Goal: Feedback & Contribution: Submit feedback/report problem

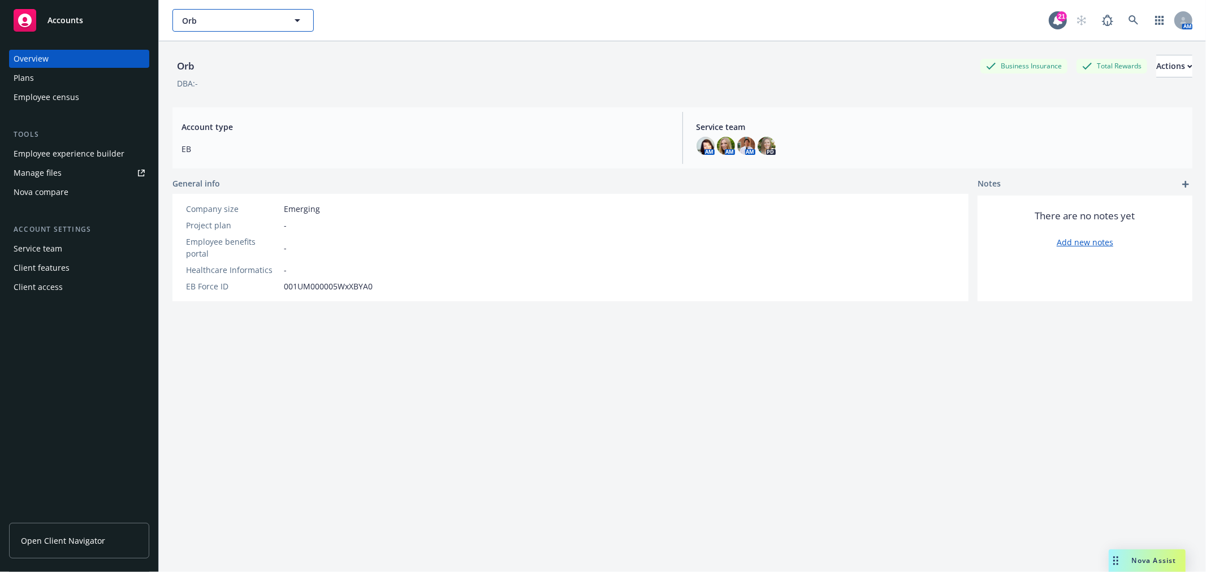
click at [241, 19] on span "Orb" at bounding box center [231, 21] width 98 height 12
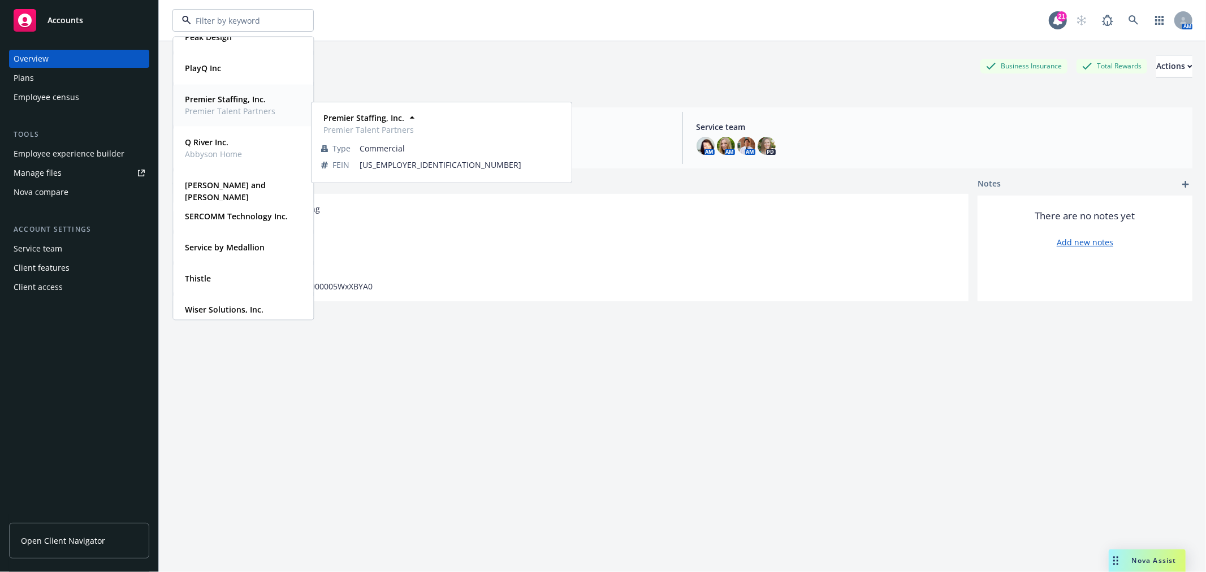
scroll to position [565, 0]
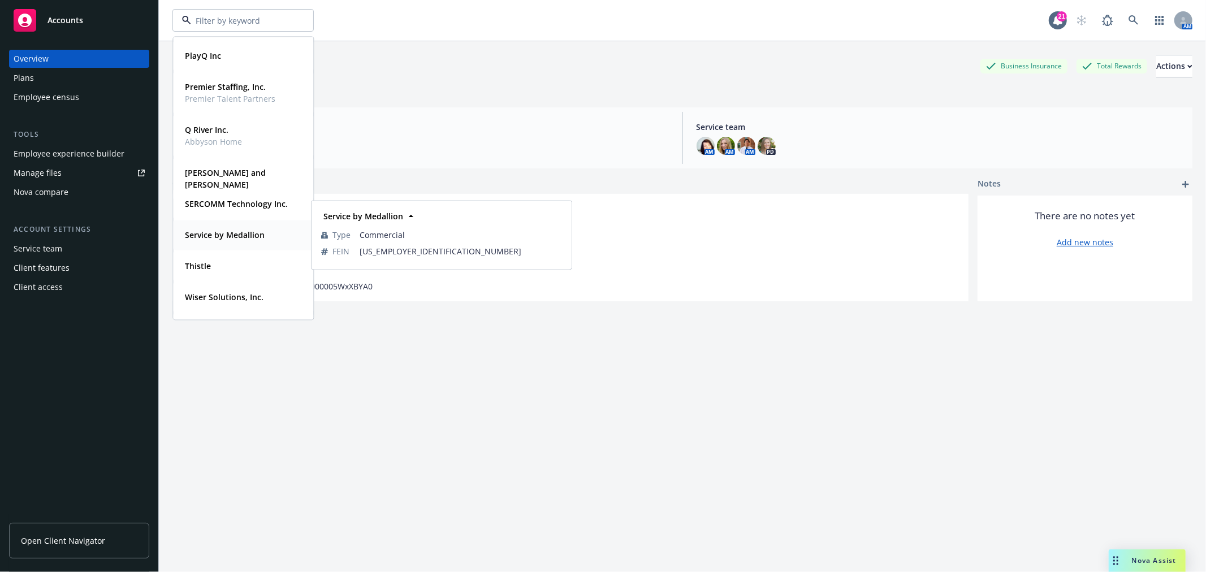
click at [239, 233] on strong "Service by Medallion" at bounding box center [225, 235] width 80 height 11
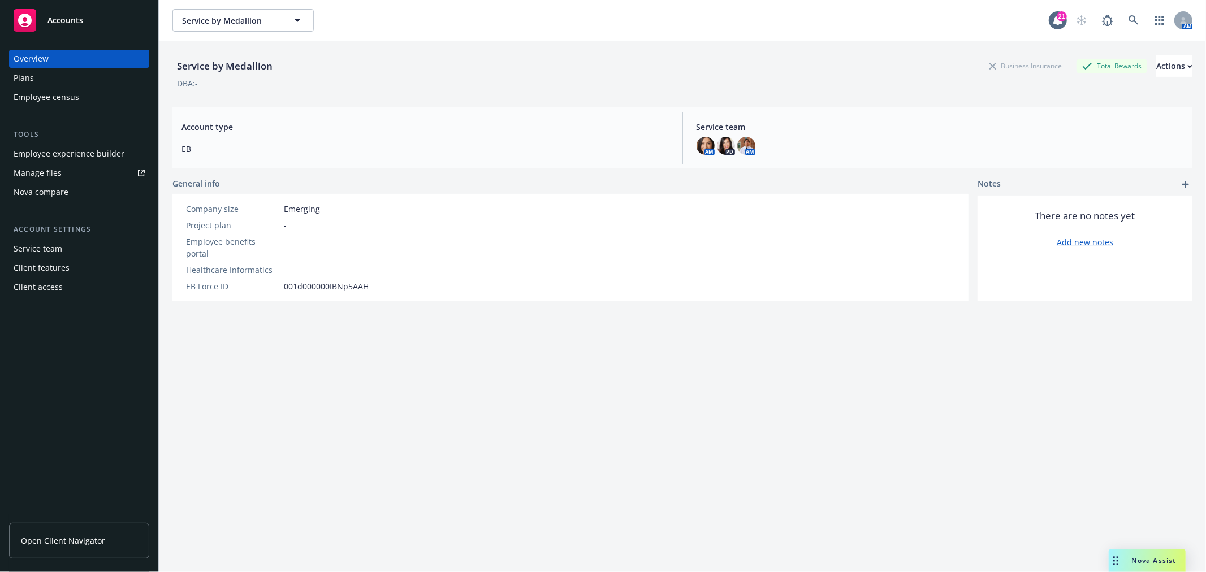
click at [89, 75] on div "Plans" at bounding box center [79, 78] width 131 height 18
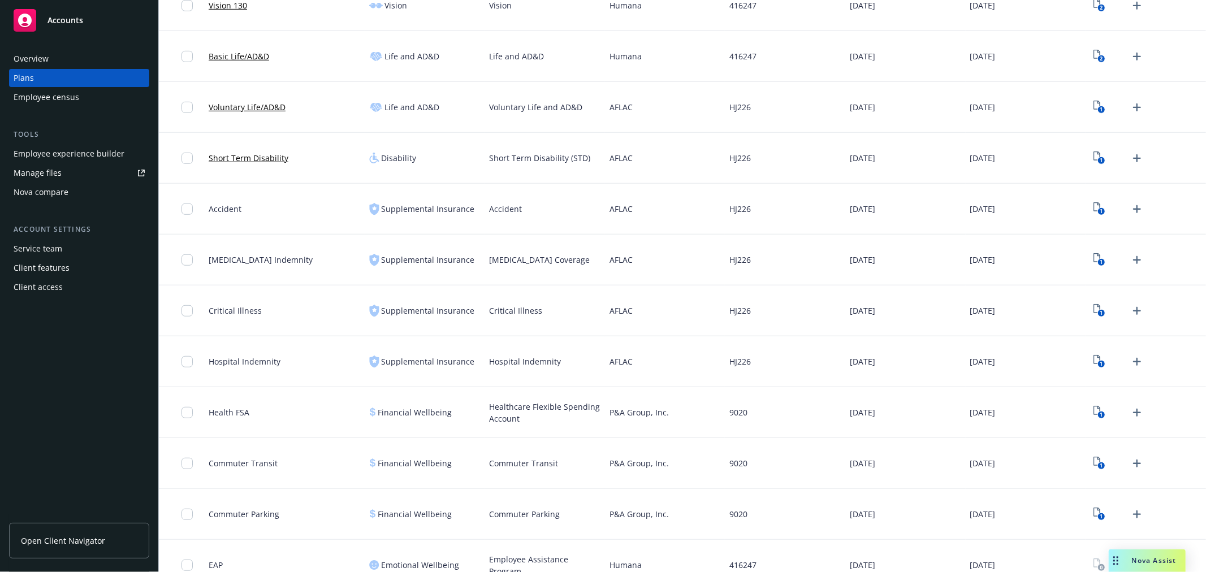
scroll to position [708, 0]
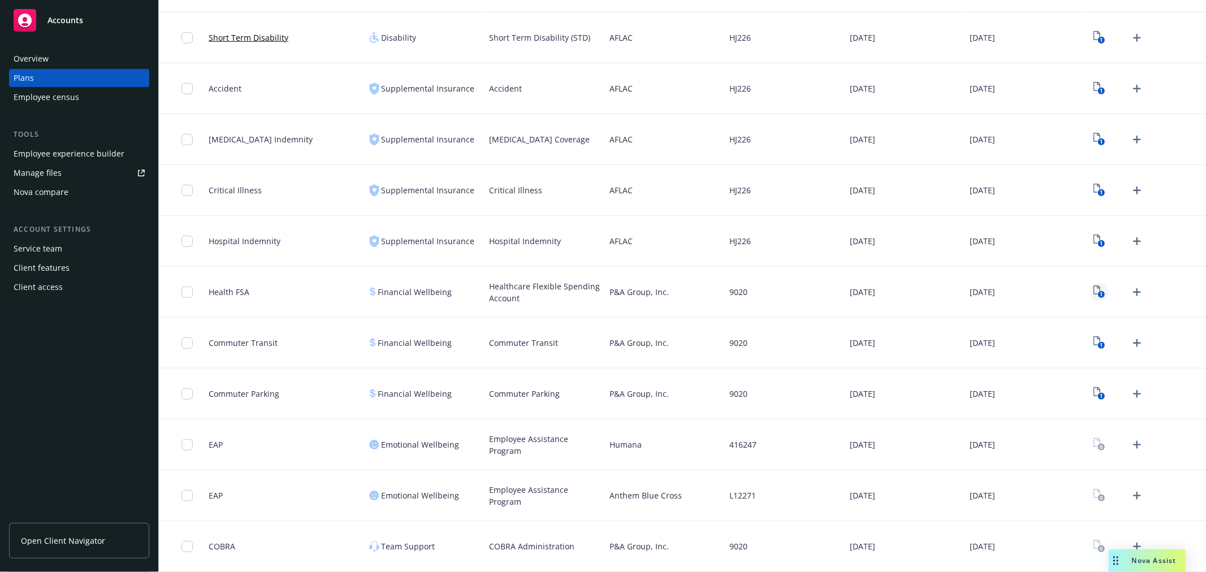
click at [1097, 290] on link "1" at bounding box center [1099, 292] width 18 height 18
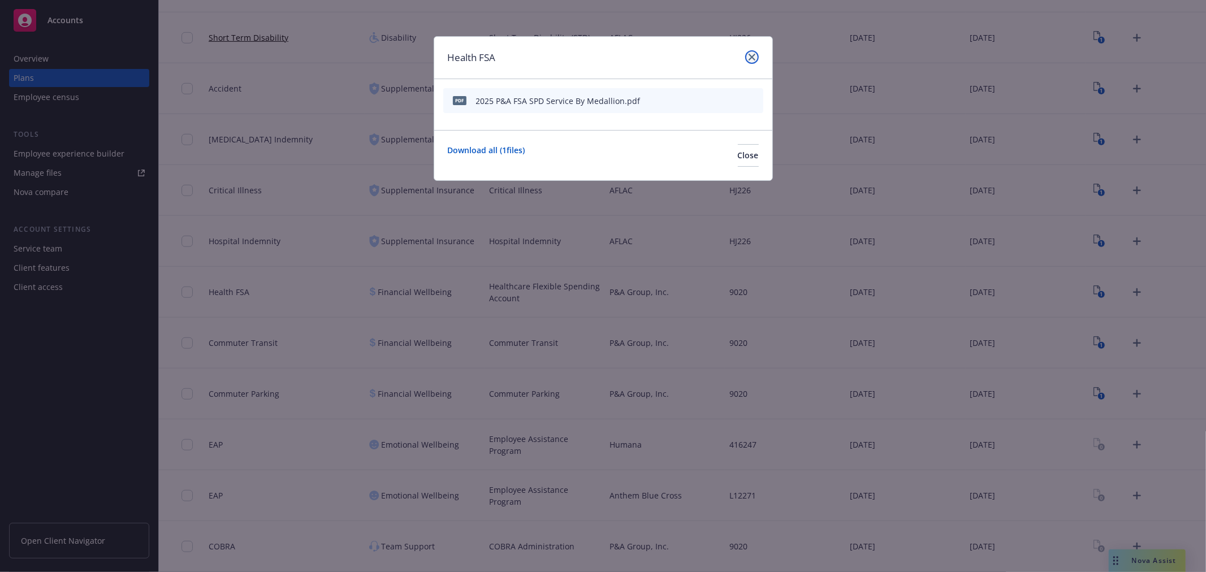
click at [753, 55] on icon "close" at bounding box center [751, 57] width 7 height 7
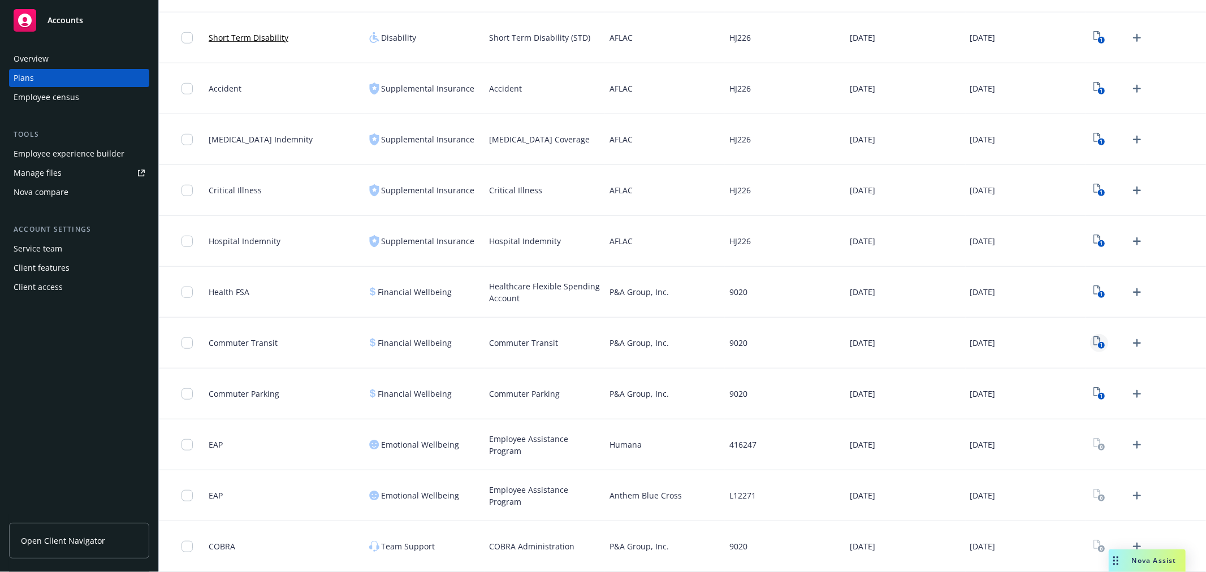
click at [1093, 346] on icon "1" at bounding box center [1099, 342] width 12 height 13
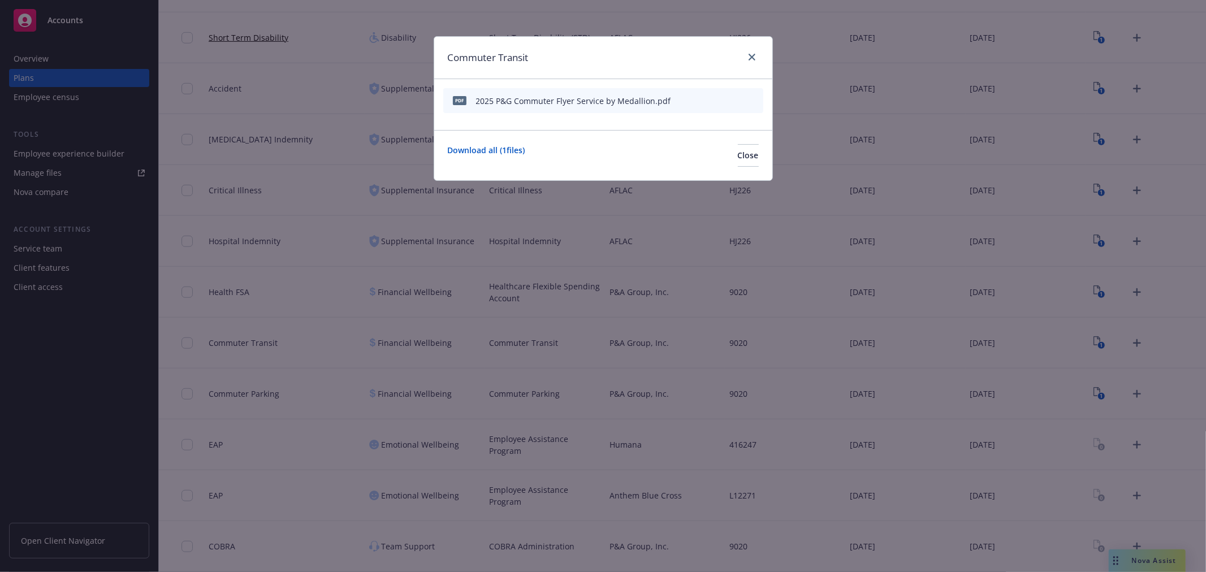
click at [744, 54] on div at bounding box center [750, 57] width 18 height 15
click at [750, 55] on icon "close" at bounding box center [751, 57] width 7 height 7
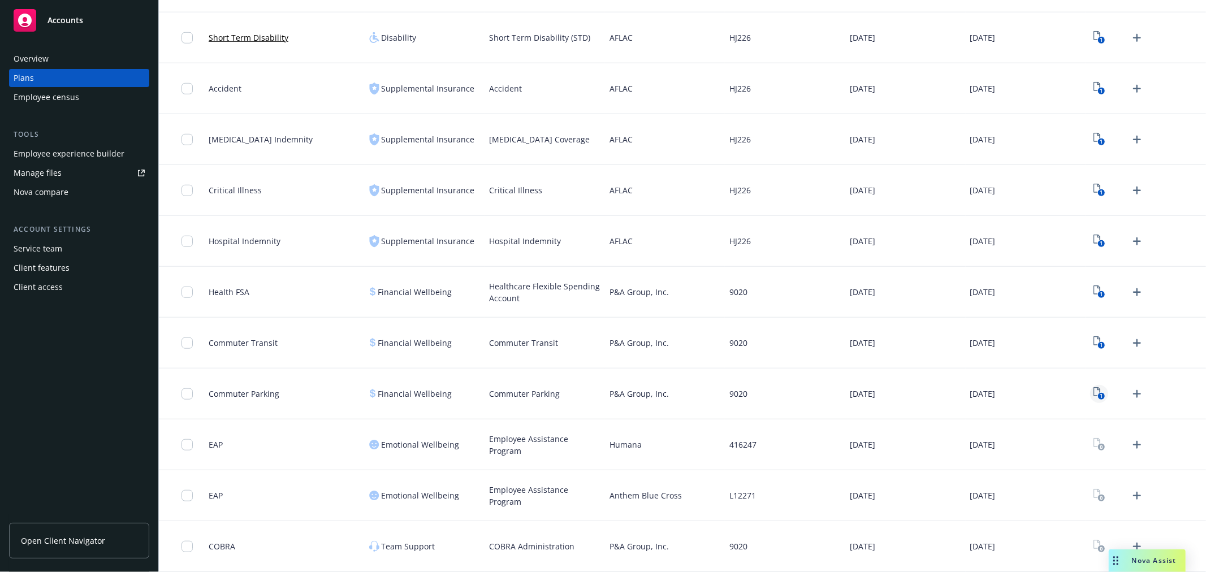
click at [1090, 388] on link "1" at bounding box center [1099, 394] width 18 height 18
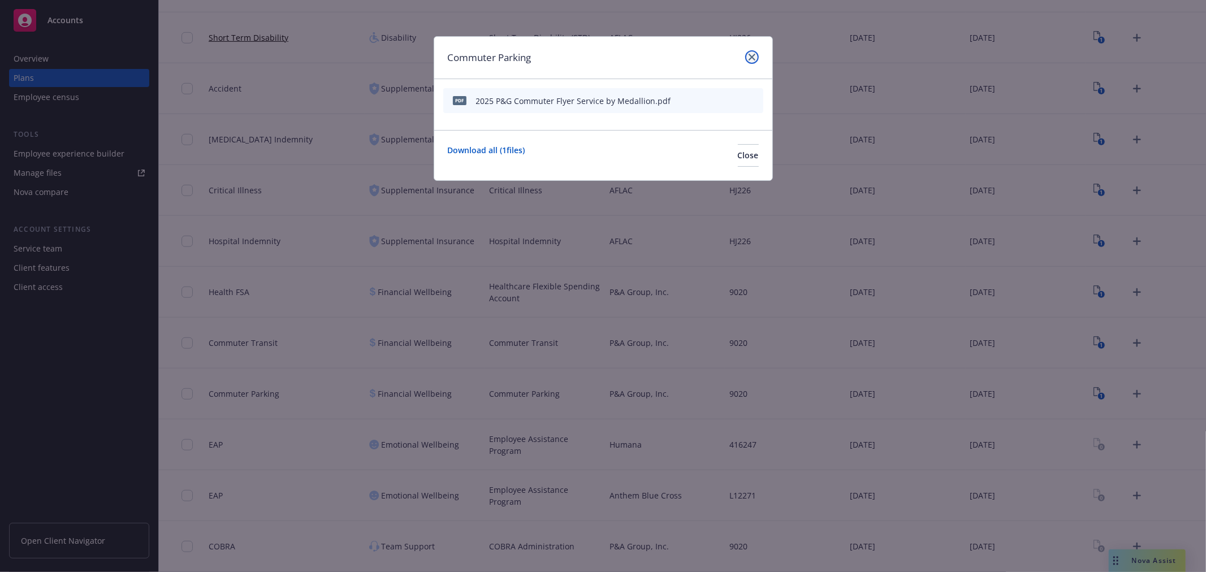
click at [748, 54] on icon "close" at bounding box center [751, 57] width 7 height 7
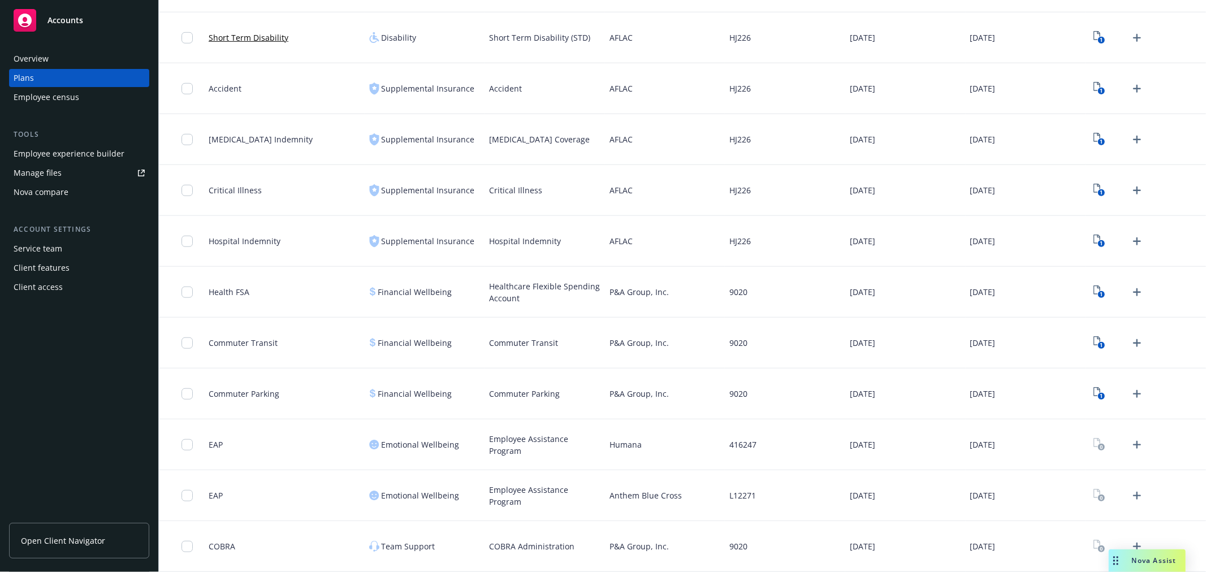
click at [66, 171] on link "Manage files" at bounding box center [79, 173] width 140 height 18
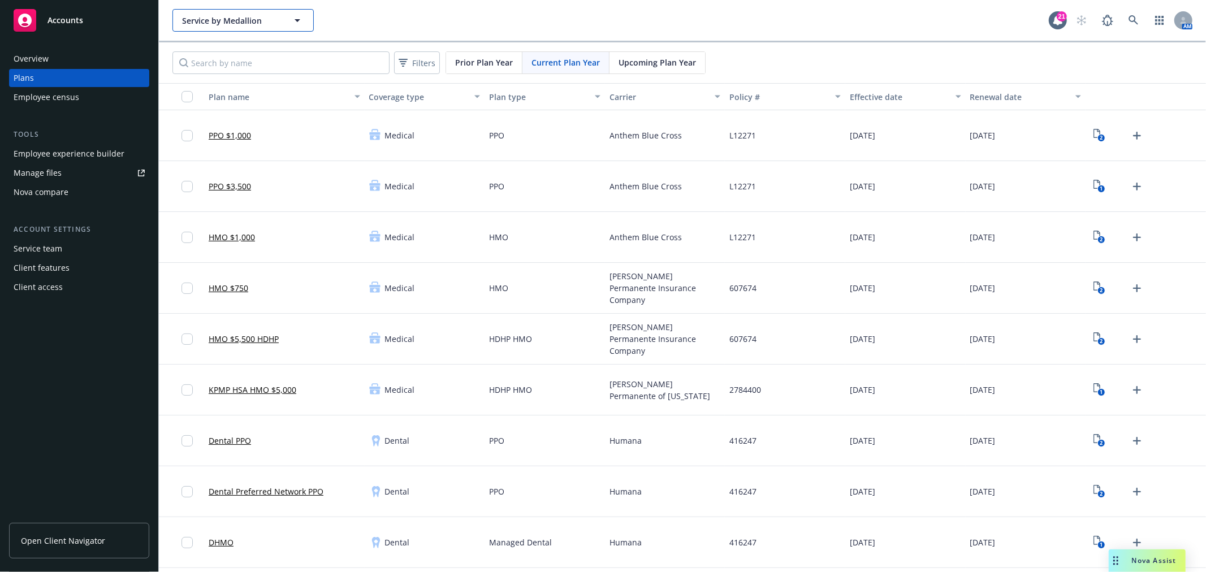
click at [277, 18] on span "Service by Medallion" at bounding box center [231, 21] width 98 height 12
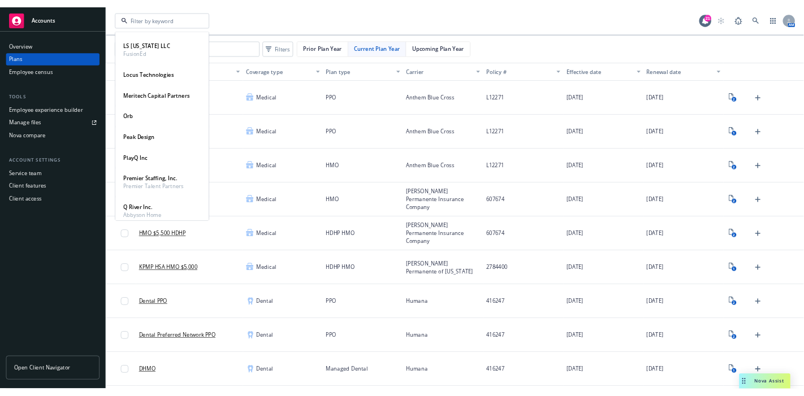
scroll to position [338, 0]
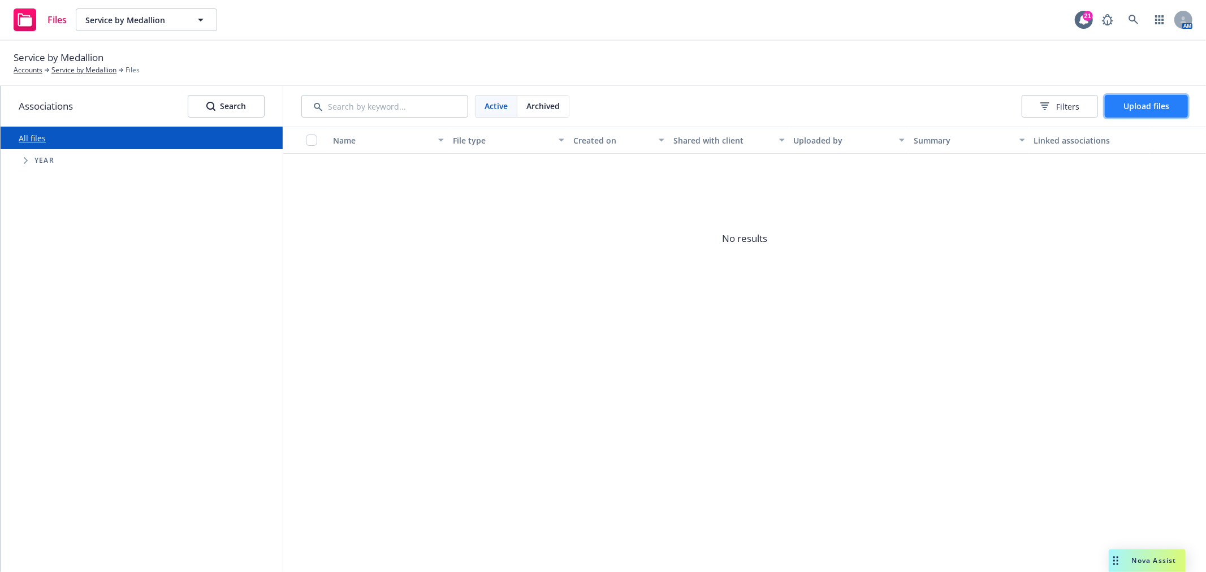
click at [1134, 110] on span "Upload files" at bounding box center [1146, 106] width 46 height 11
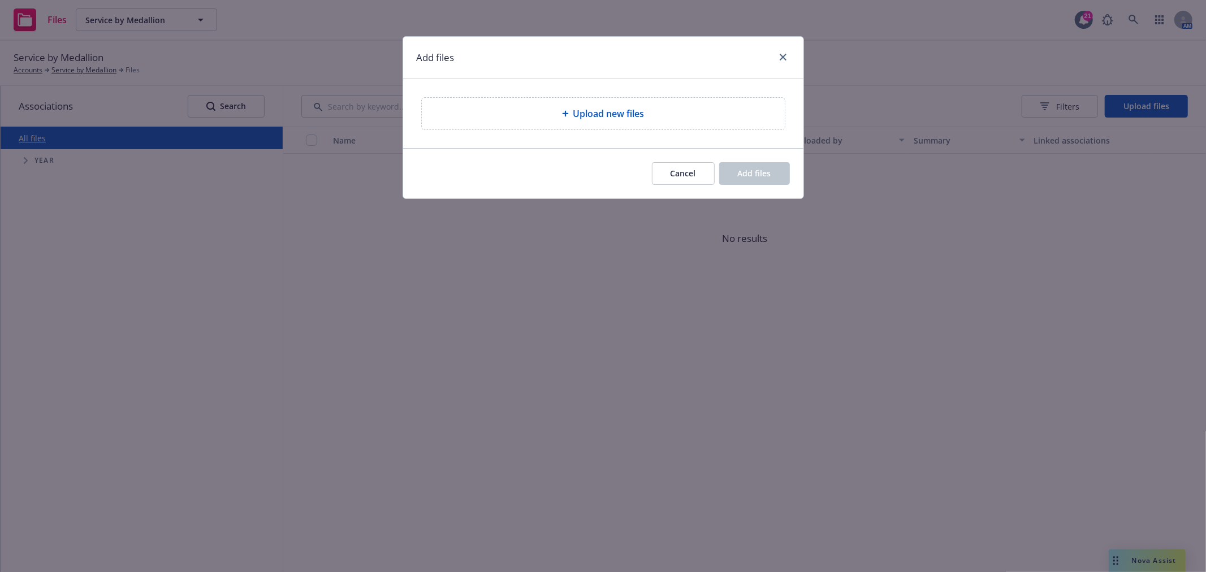
click at [642, 109] on span "Upload new files" at bounding box center [608, 114] width 71 height 14
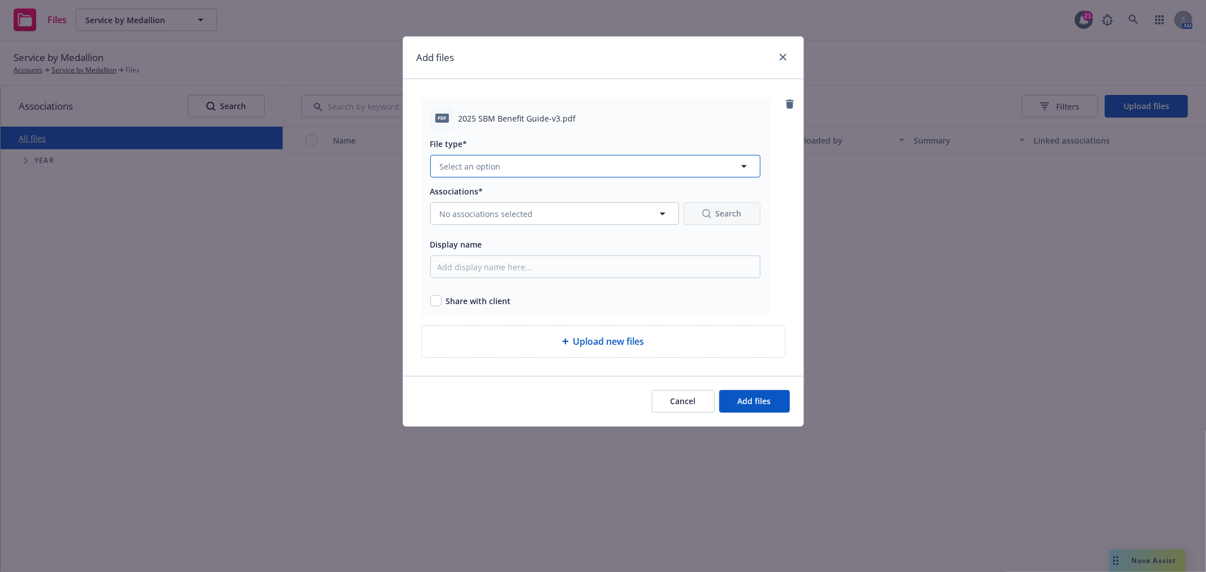
click at [590, 166] on button "Select an option" at bounding box center [595, 166] width 330 height 23
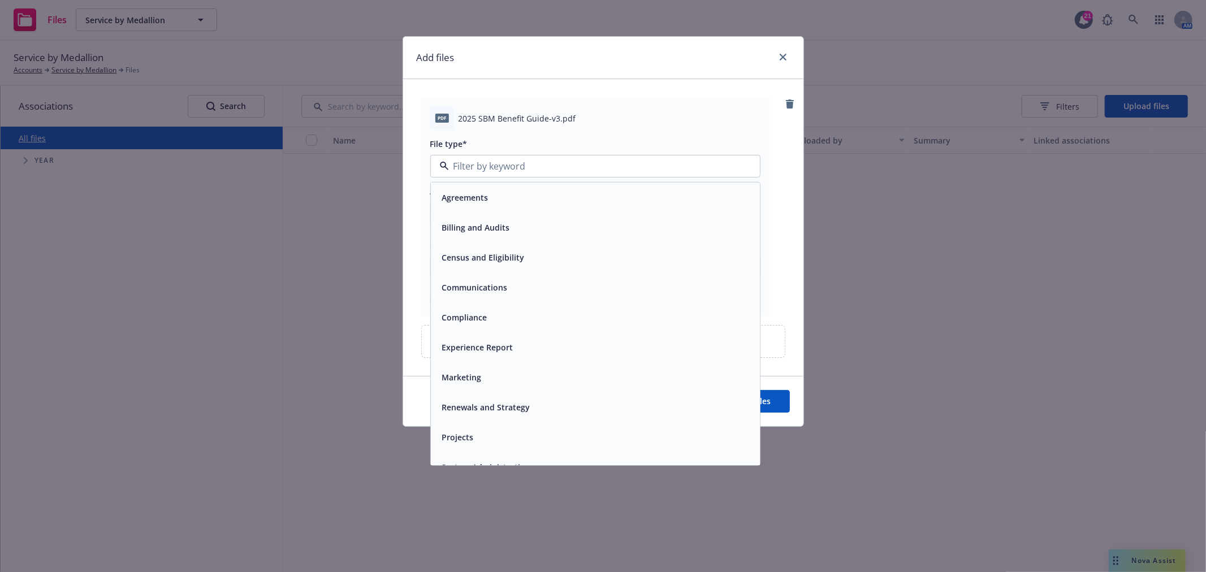
click at [527, 287] on div "Communications" at bounding box center [595, 287] width 315 height 16
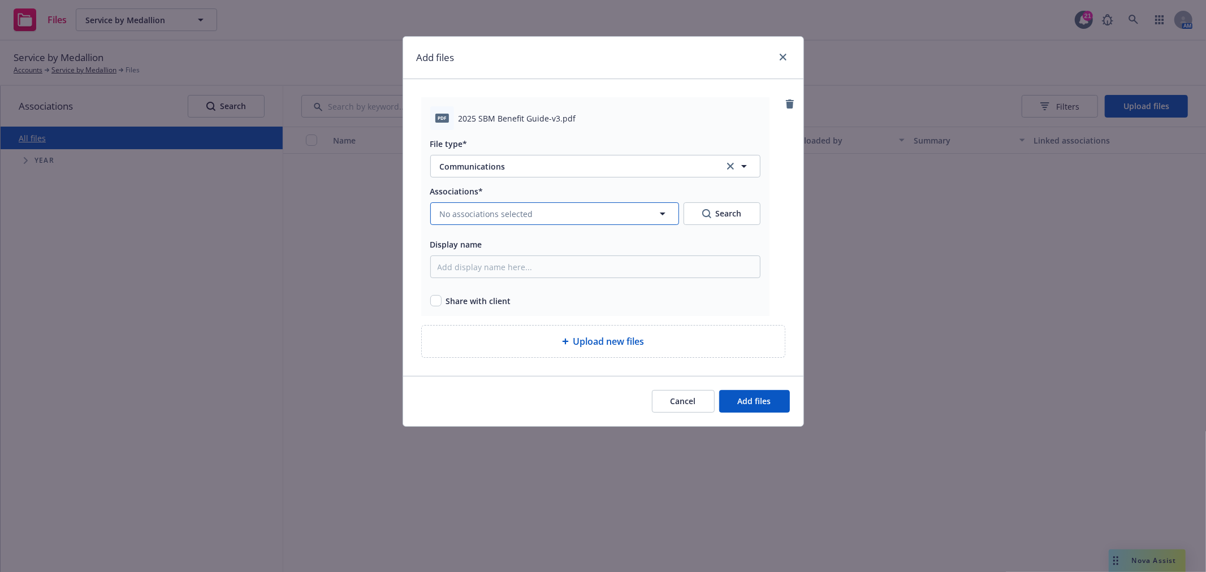
click at [537, 211] on button "No associations selected" at bounding box center [554, 213] width 249 height 23
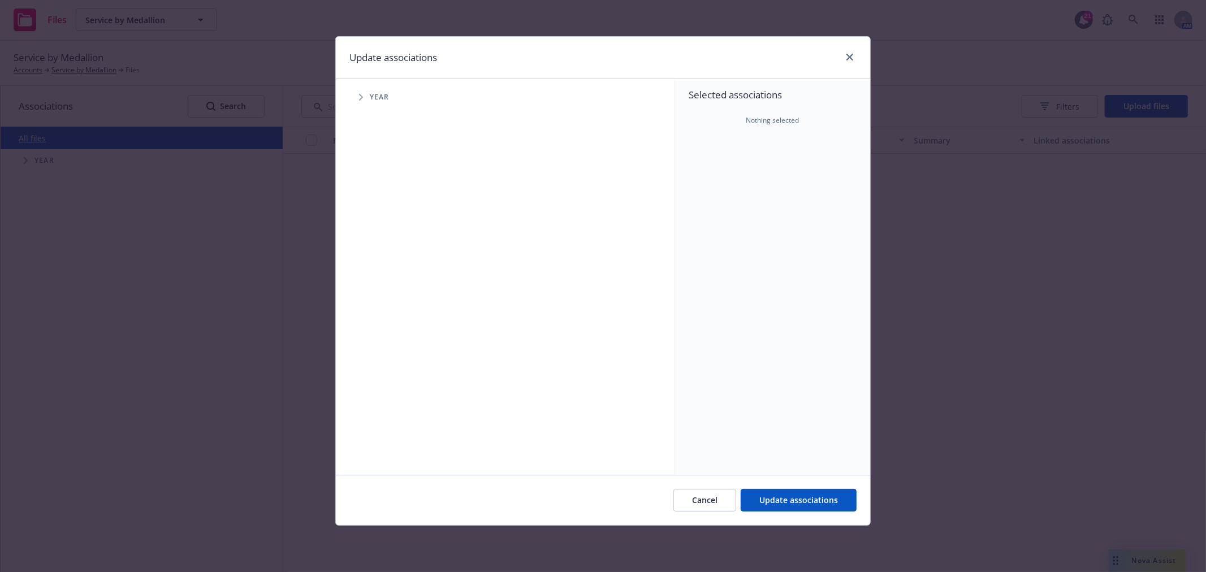
click at [359, 99] on icon "Tree Example" at bounding box center [361, 97] width 5 height 7
click at [393, 252] on input "Tree Example" at bounding box center [389, 251] width 11 height 11
checkbox input "true"
click at [806, 499] on span "Update associations" at bounding box center [798, 500] width 79 height 11
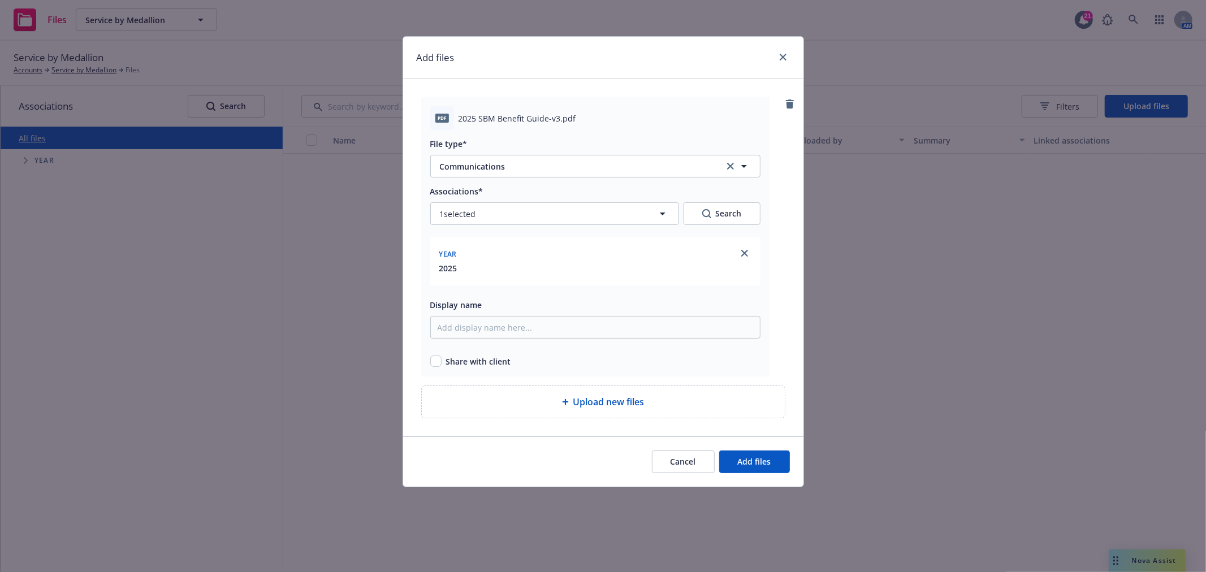
click at [575, 400] on span "Upload new files" at bounding box center [608, 402] width 71 height 14
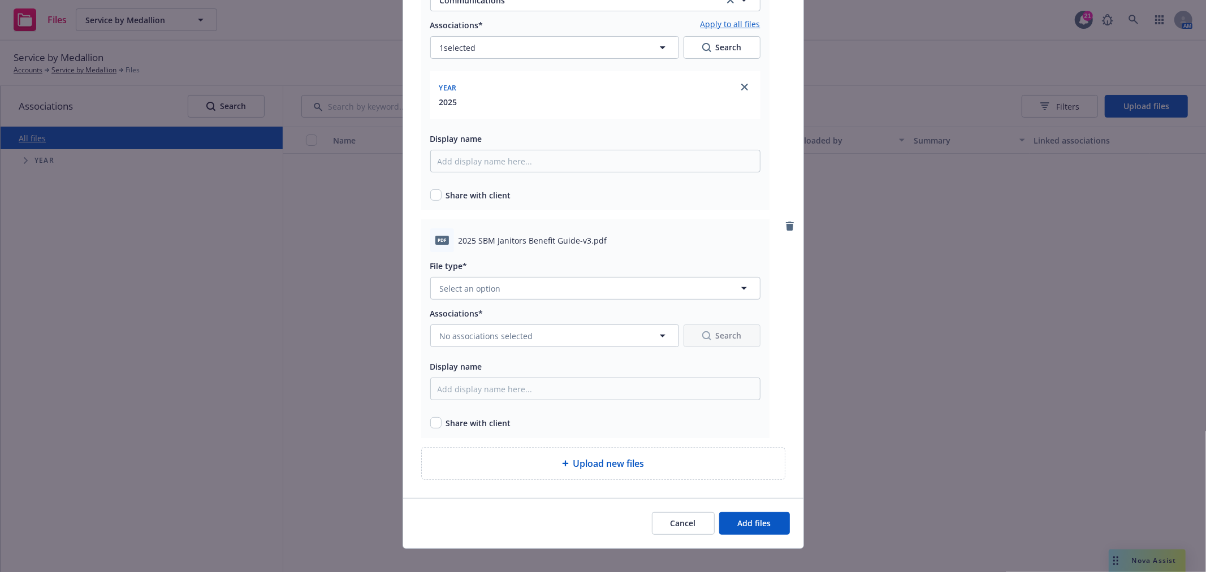
scroll to position [181, 0]
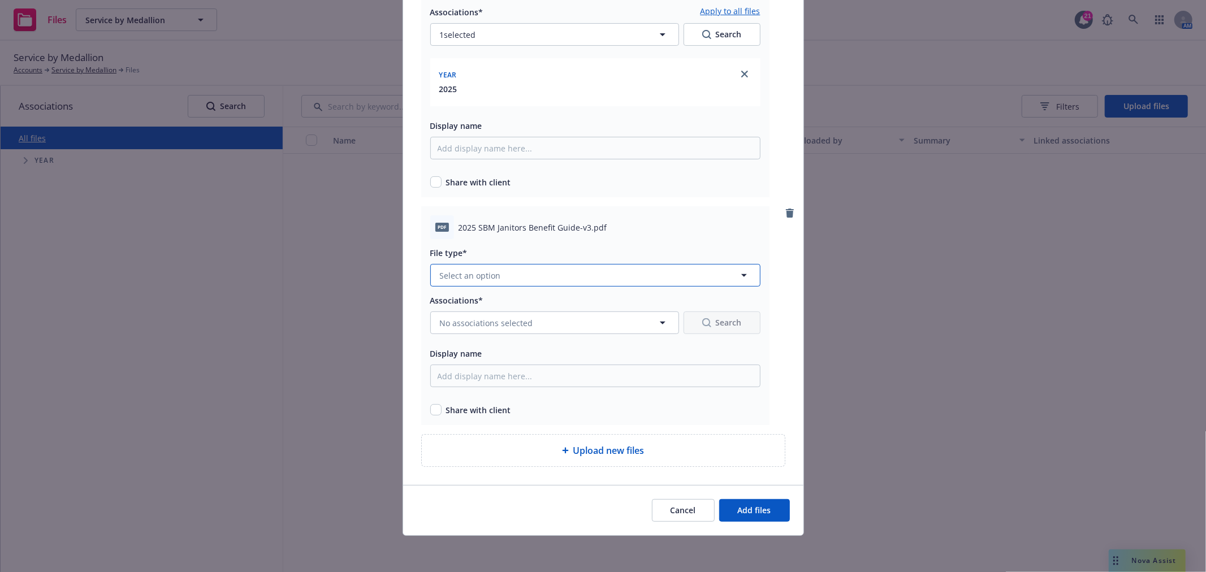
click at [512, 278] on button "Select an option" at bounding box center [595, 275] width 330 height 23
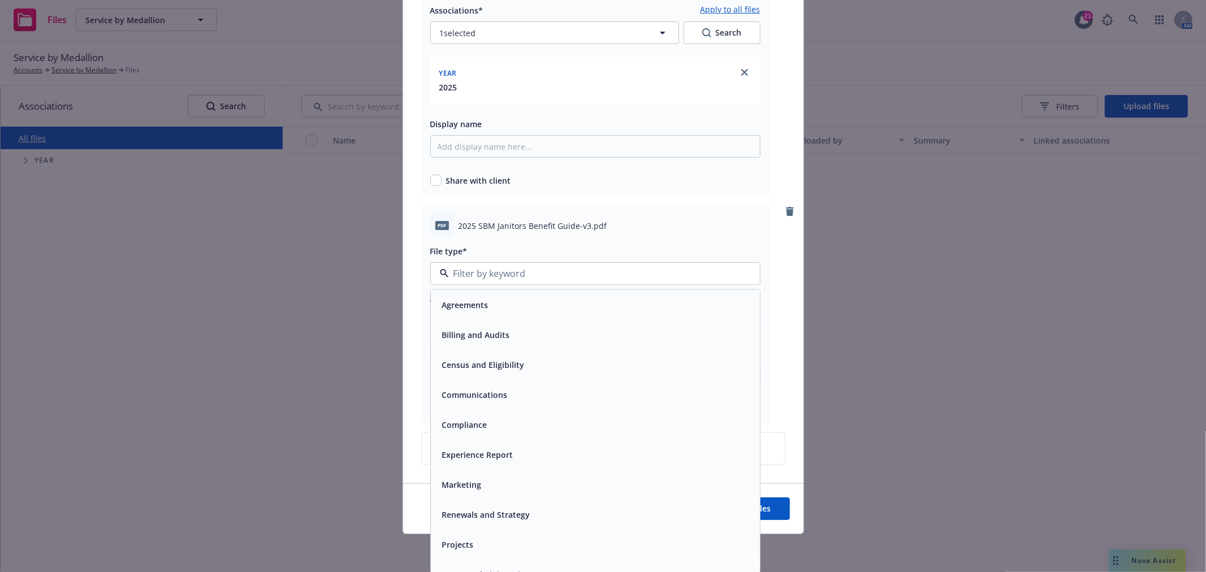
click at [487, 392] on span "Communications" at bounding box center [475, 395] width 66 height 12
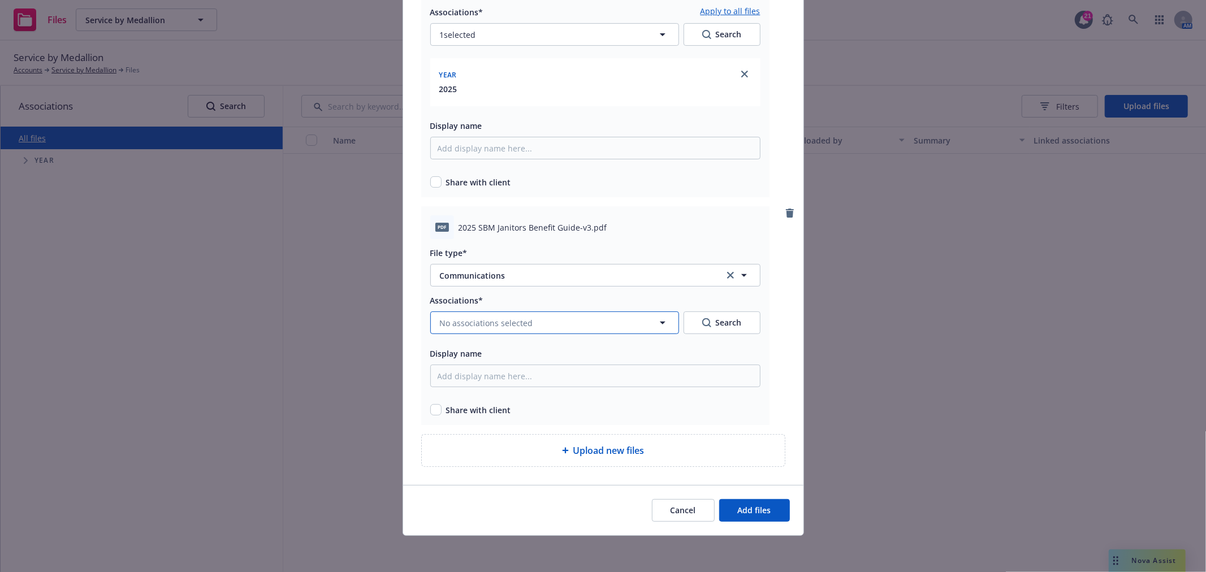
click at [507, 325] on span "No associations selected" at bounding box center [486, 323] width 93 height 12
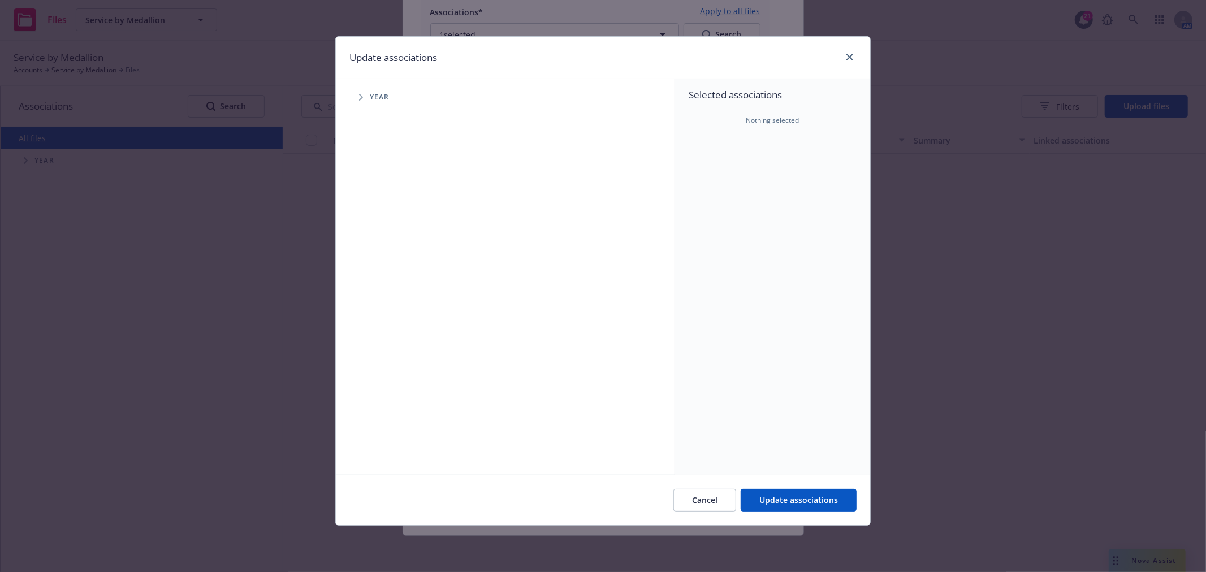
click at [355, 96] on span "Tree Example" at bounding box center [361, 97] width 18 height 18
click at [391, 252] on input "Tree Example" at bounding box center [389, 251] width 11 height 11
checkbox input "true"
click at [811, 499] on span "Update associations" at bounding box center [798, 500] width 79 height 11
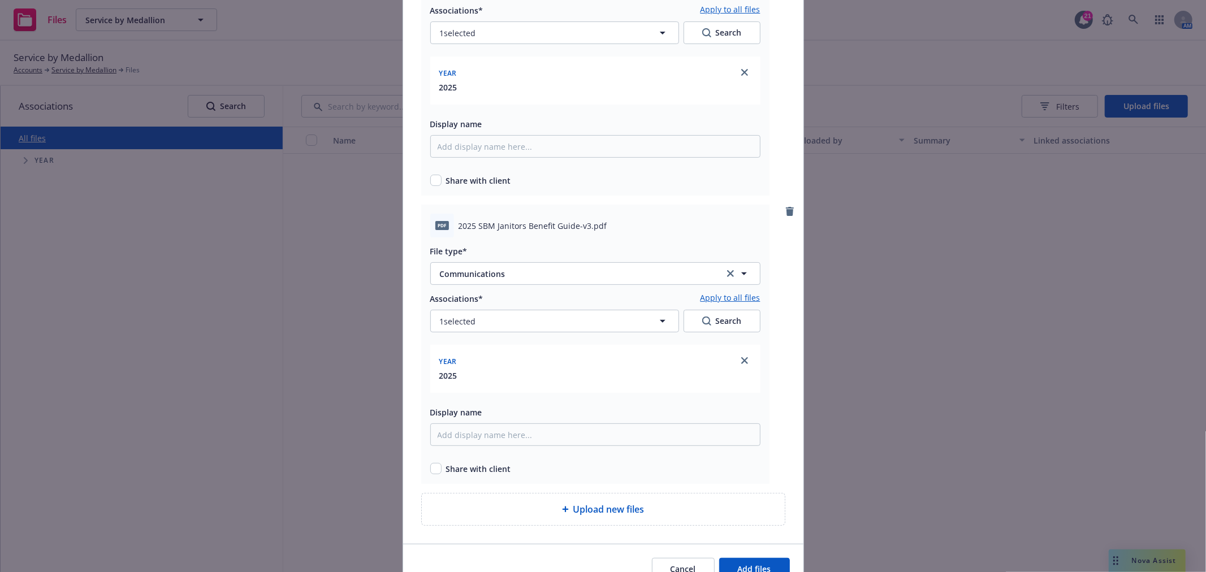
click at [603, 504] on span "Upload new files" at bounding box center [608, 510] width 71 height 14
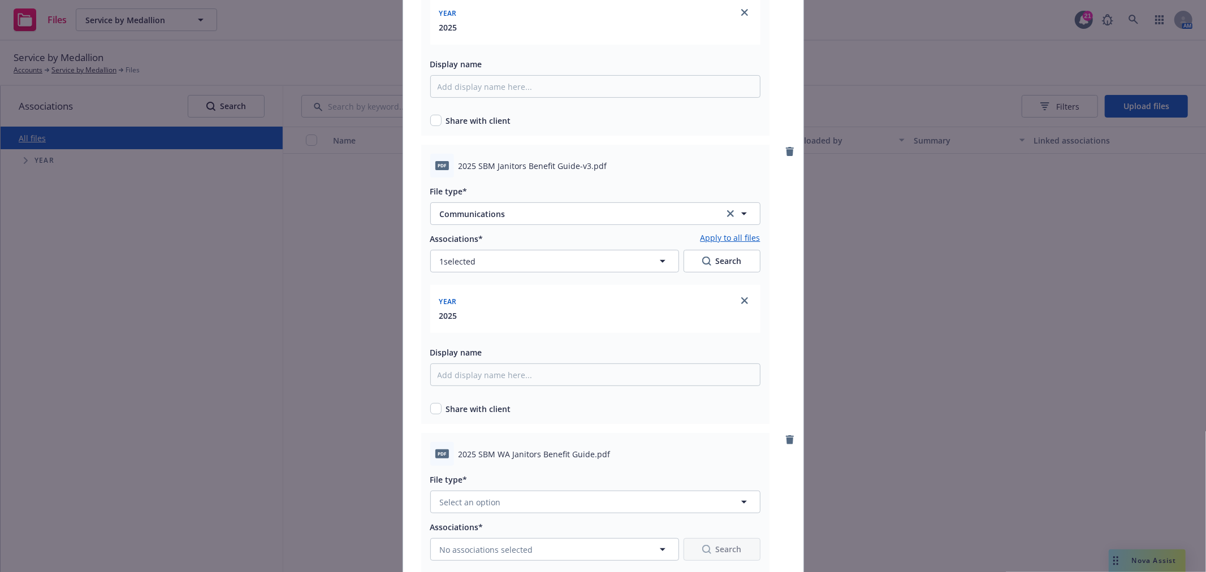
scroll to position [469, 0]
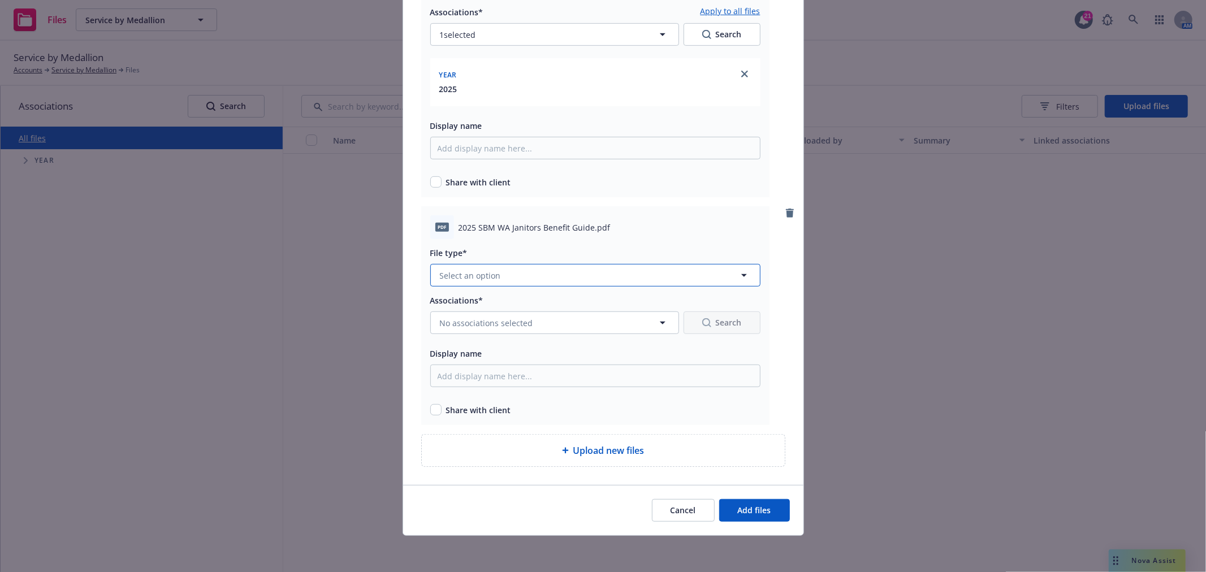
click at [602, 276] on button "Select an option" at bounding box center [595, 275] width 330 height 23
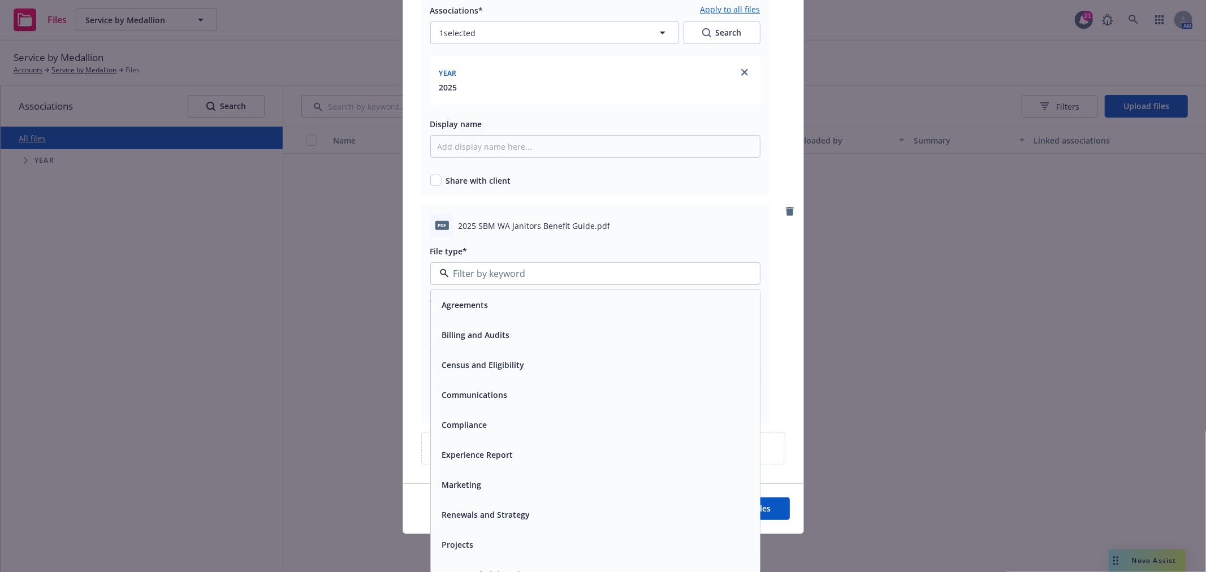
click at [521, 397] on div "Communications" at bounding box center [595, 395] width 315 height 16
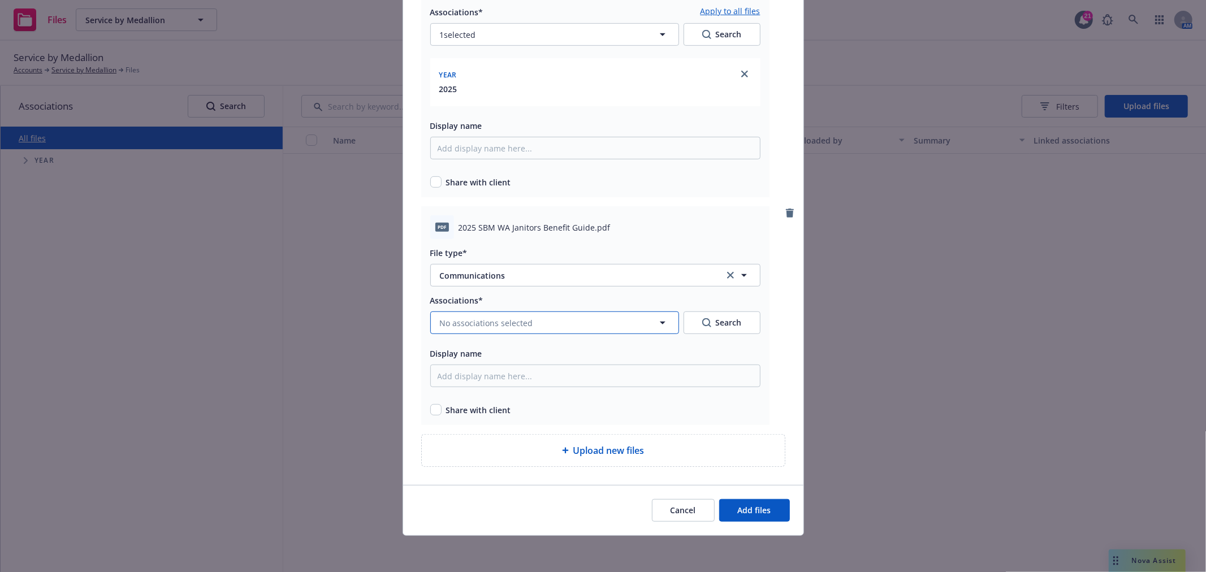
click at [546, 321] on button "No associations selected" at bounding box center [554, 322] width 249 height 23
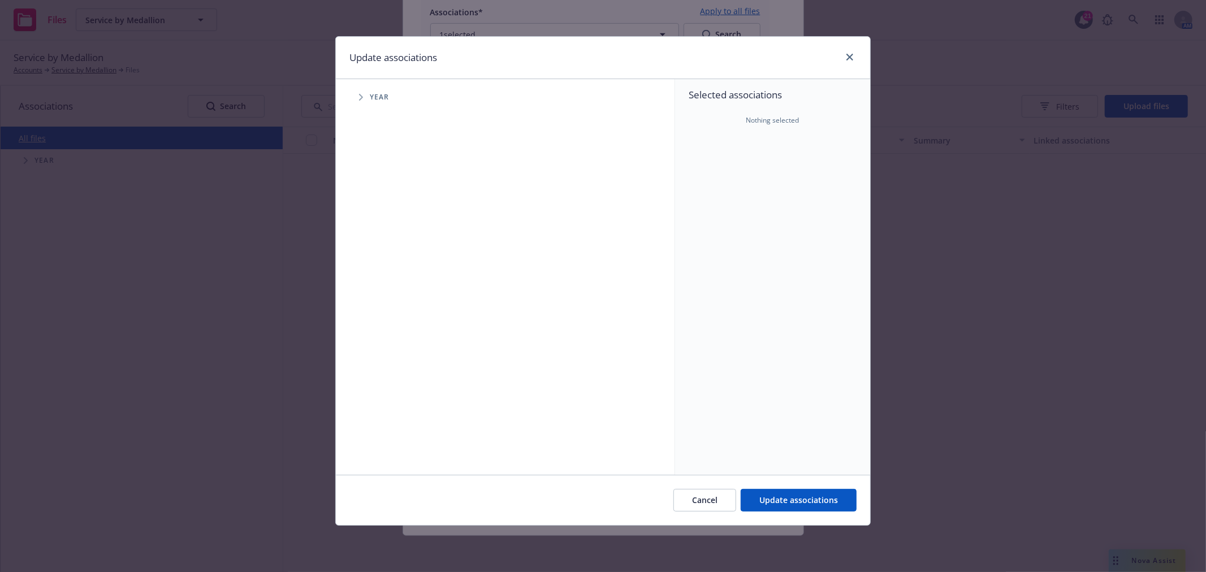
click at [360, 97] on icon "Tree Example" at bounding box center [361, 97] width 5 height 7
click at [391, 249] on input "Tree Example" at bounding box center [389, 251] width 11 height 11
checkbox input "true"
click at [807, 495] on span "Update associations" at bounding box center [798, 500] width 79 height 11
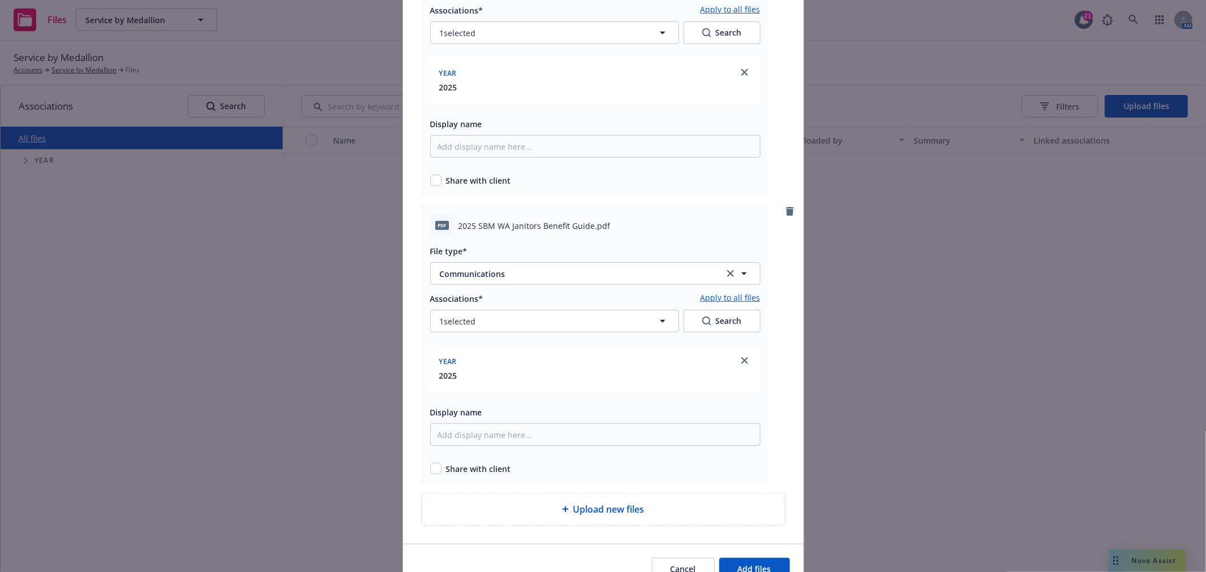
scroll to position [530, 0]
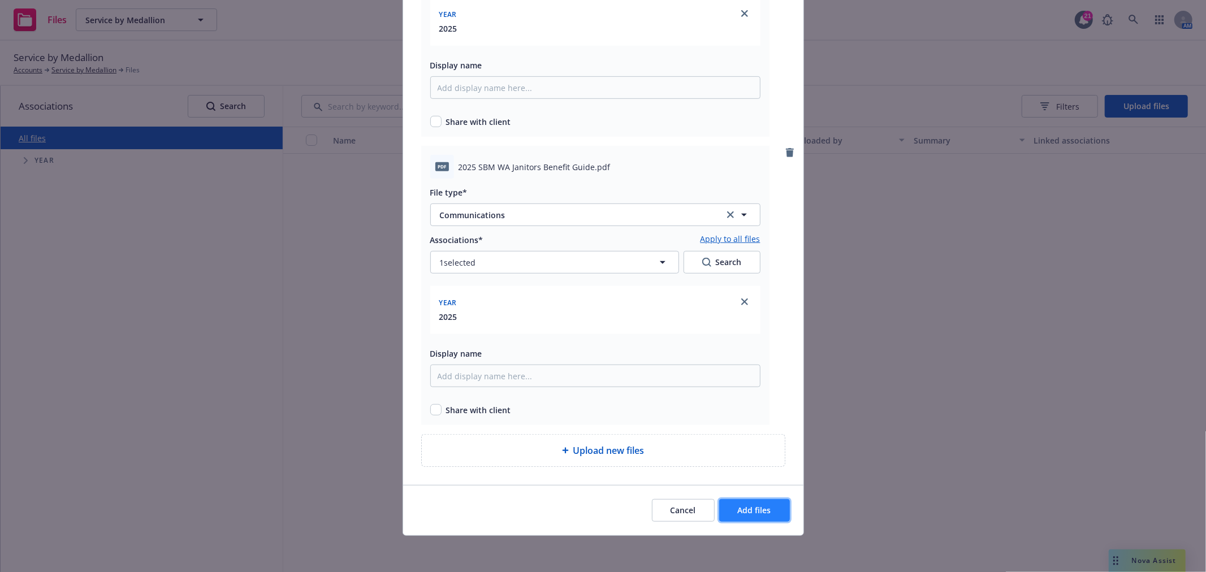
click at [754, 509] on span "Add files" at bounding box center [754, 510] width 33 height 11
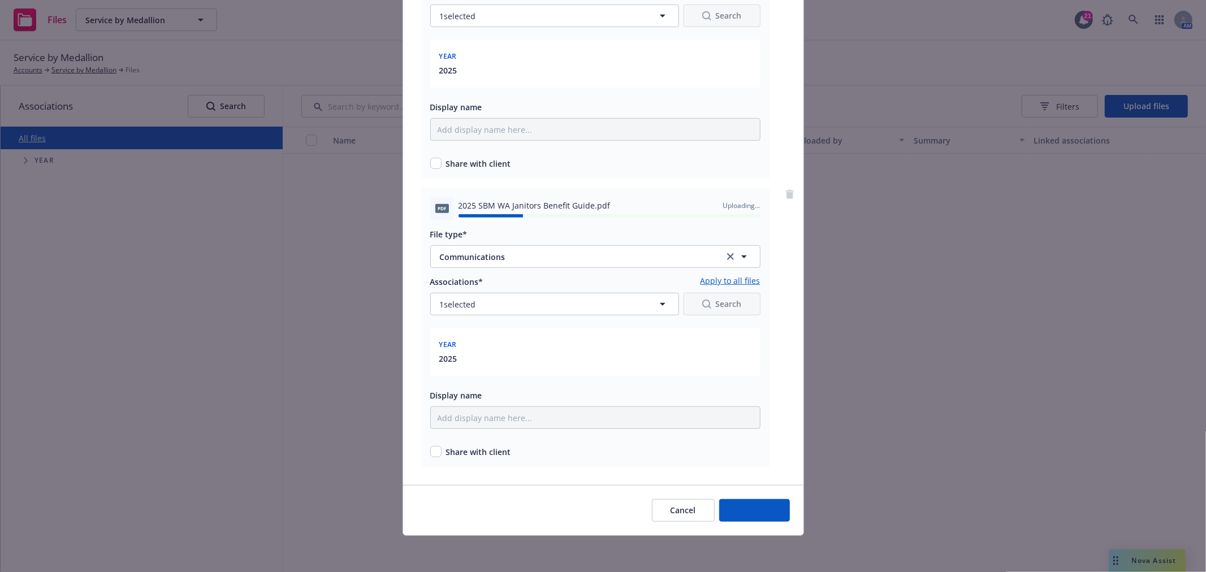
scroll to position [174, 0]
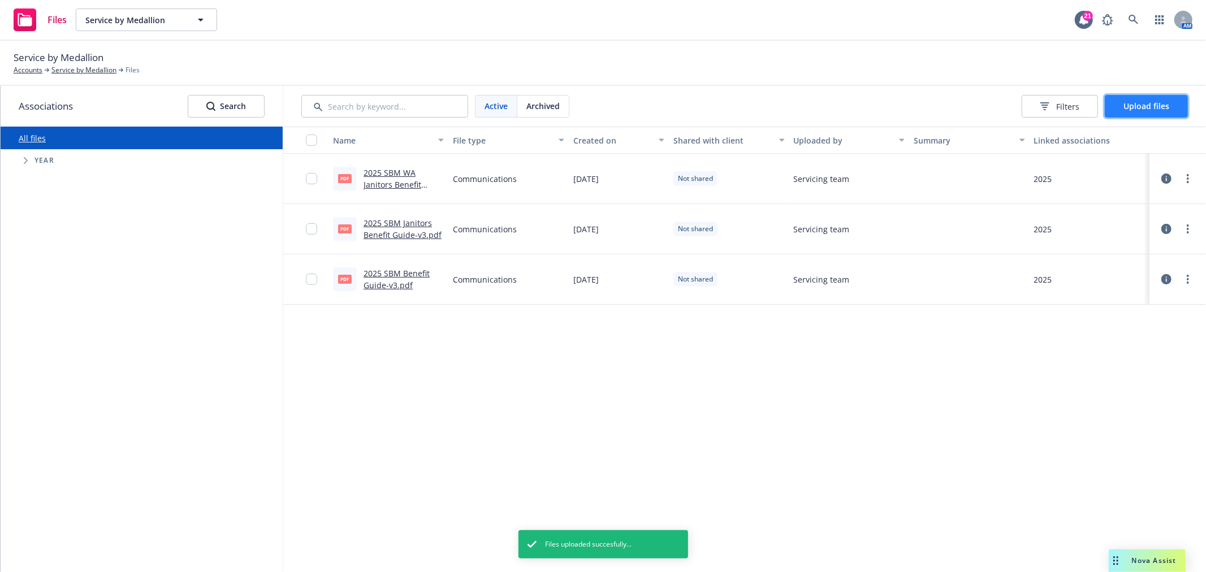
click at [1148, 102] on span "Upload files" at bounding box center [1146, 106] width 46 height 11
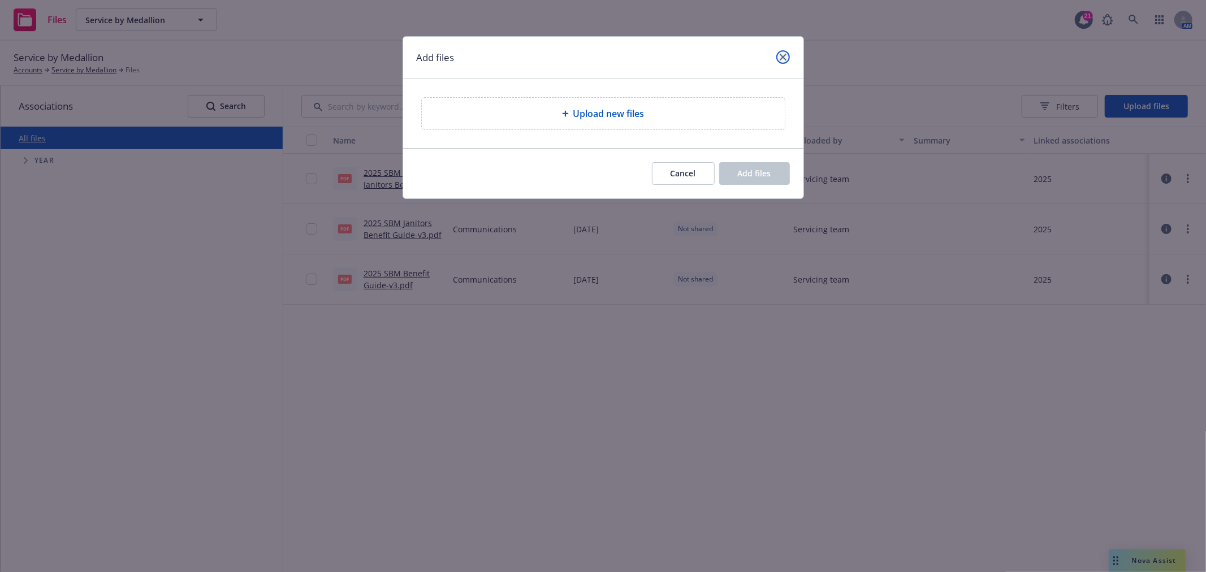
click at [788, 58] on link "close" at bounding box center [783, 57] width 14 height 14
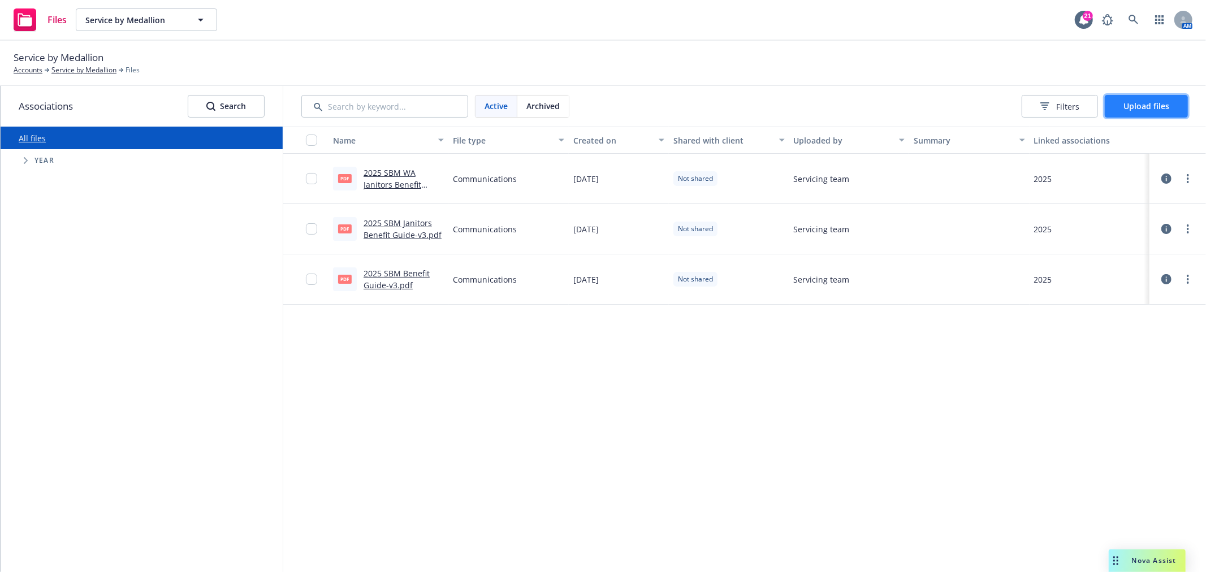
click at [1177, 110] on button "Upload files" at bounding box center [1146, 106] width 83 height 23
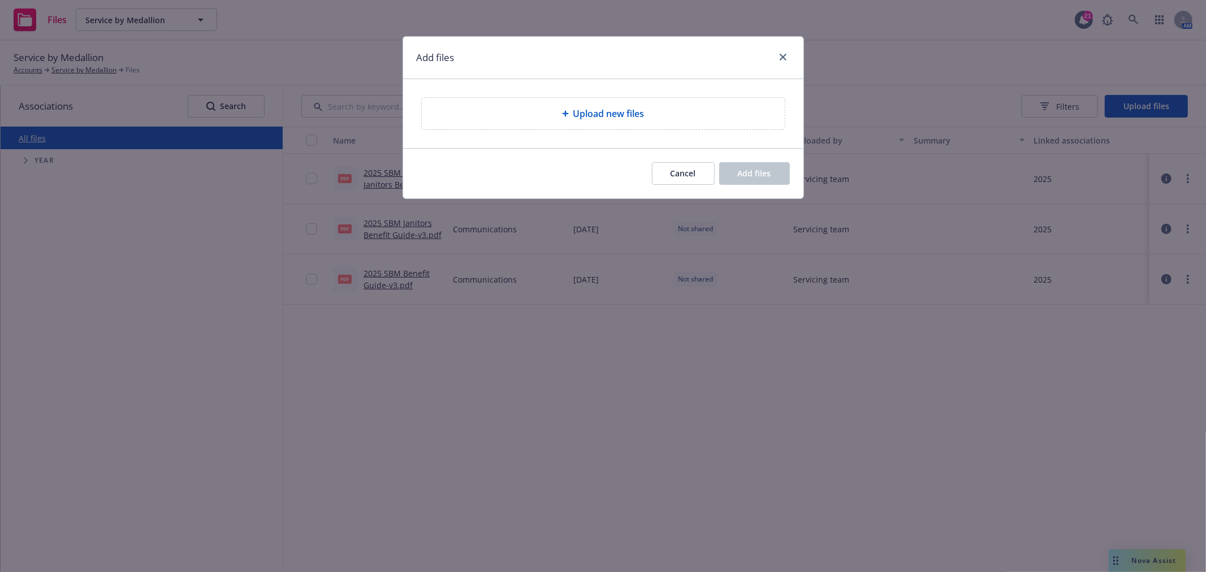
click at [696, 116] on div "Upload new files" at bounding box center [603, 114] width 345 height 14
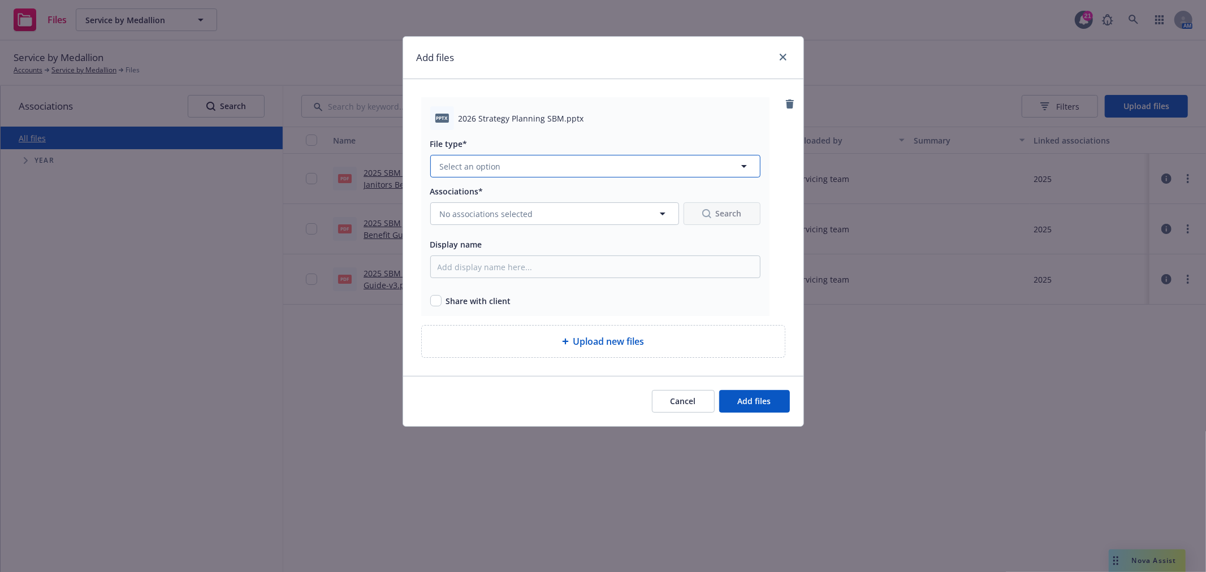
click at [633, 162] on button "Select an option" at bounding box center [595, 166] width 330 height 23
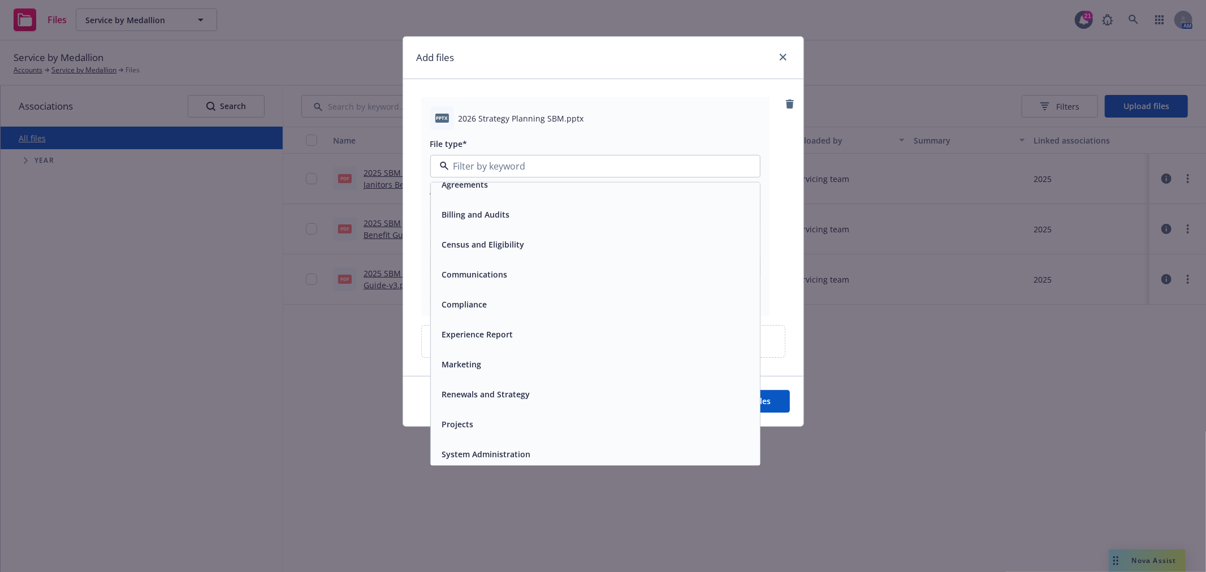
scroll to position [17, 0]
click at [507, 397] on div "Renewals and Strategy" at bounding box center [485, 390] width 95 height 16
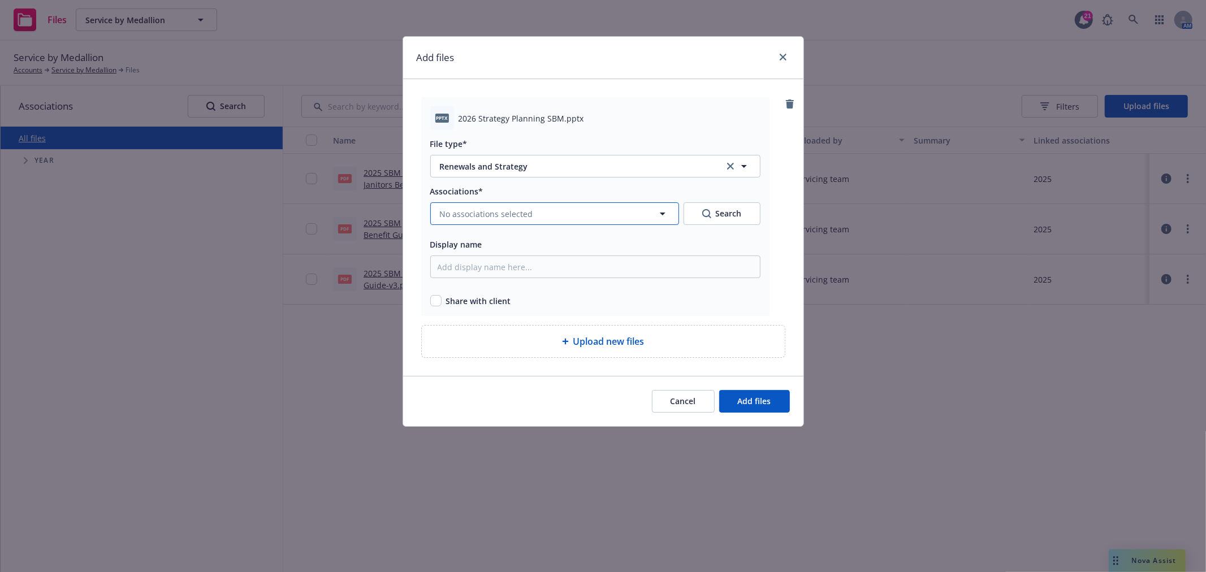
click at [516, 222] on button "No associations selected" at bounding box center [554, 213] width 249 height 23
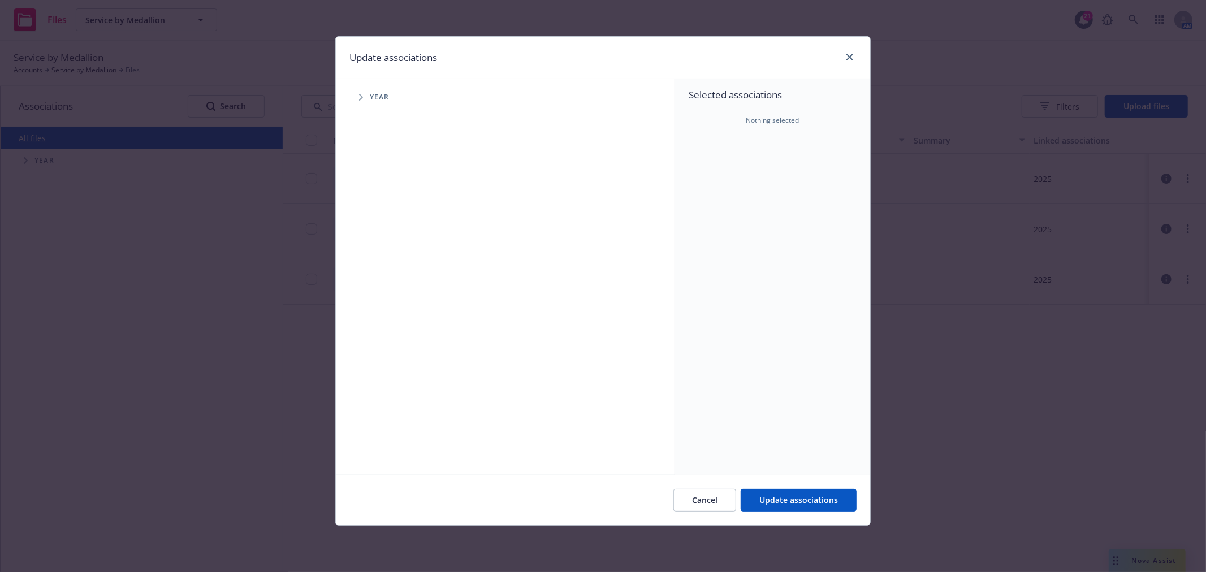
click at [362, 92] on span "Tree Example" at bounding box center [361, 97] width 18 height 18
click at [387, 275] on input "Tree Example" at bounding box center [389, 277] width 11 height 11
checkbox input "true"
click at [764, 495] on span "Update associations" at bounding box center [798, 500] width 79 height 11
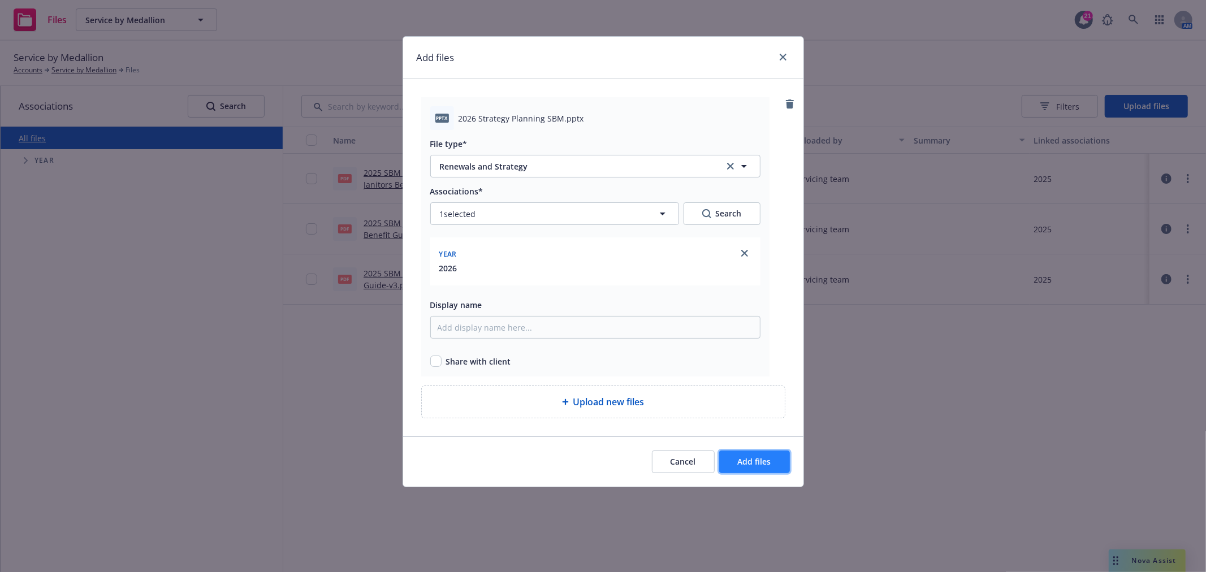
click at [761, 455] on button "Add files" at bounding box center [754, 462] width 71 height 23
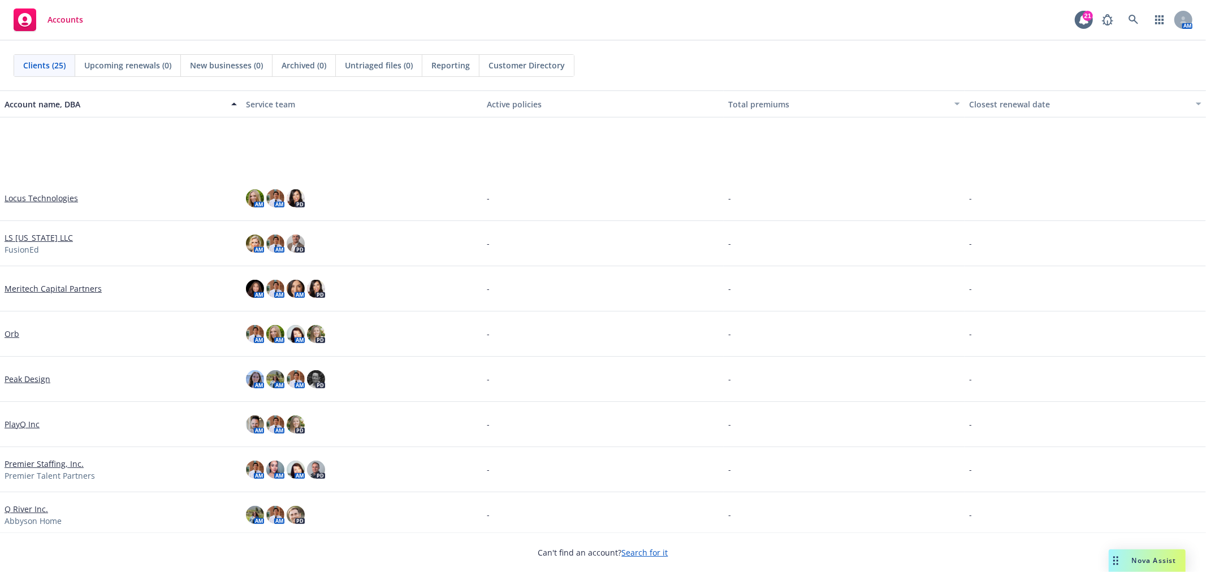
scroll to position [715, 0]
